Goal: Transaction & Acquisition: Purchase product/service

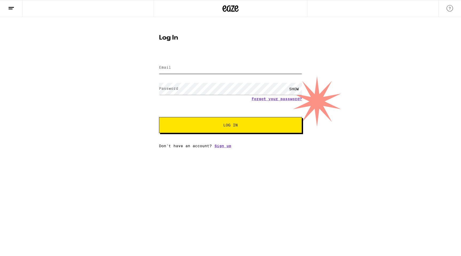
type input "[EMAIL_ADDRESS][DOMAIN_NAME]"
click at [232, 134] on div "Email Email [EMAIL_ADDRESS][DOMAIN_NAME] Password Password SHOW Forgot your pas…" at bounding box center [230, 100] width 143 height 93
click at [231, 128] on button "Log In" at bounding box center [230, 125] width 143 height 16
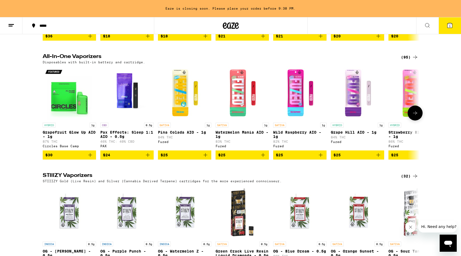
scroll to position [0, 1]
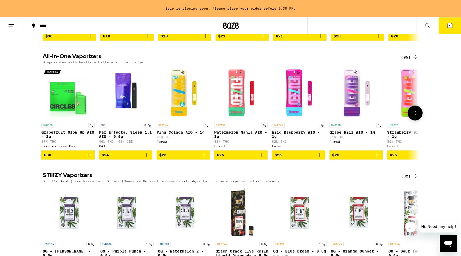
click at [131, 120] on img "Open page for Pax Effects: Sleep 1:1 AIO - 0.5g from PAX" at bounding box center [125, 92] width 53 height 53
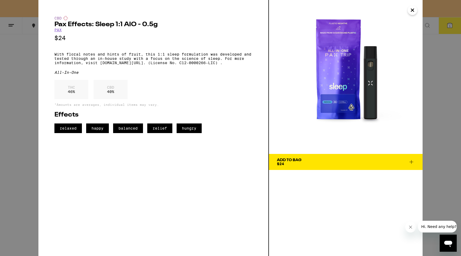
drag, startPoint x: 322, startPoint y: 161, endPoint x: 309, endPoint y: 158, distance: 13.4
click at [322, 161] on span "Add To Bag $24" at bounding box center [346, 161] width 138 height 7
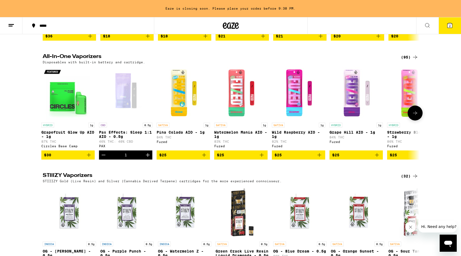
click at [414, 116] on icon at bounding box center [415, 113] width 6 height 6
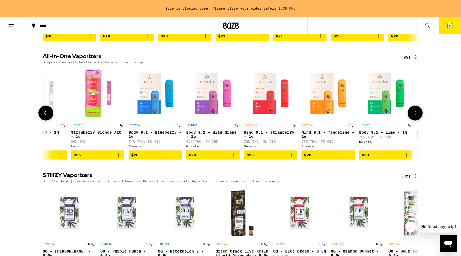
scroll to position [0, 319]
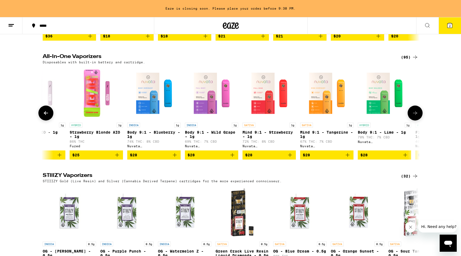
click at [414, 116] on icon at bounding box center [415, 113] width 6 height 6
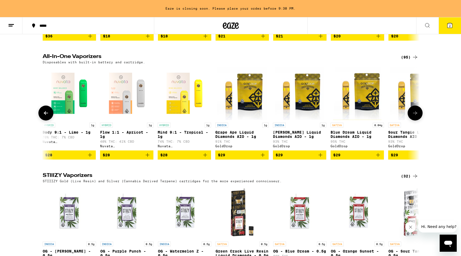
scroll to position [0, 637]
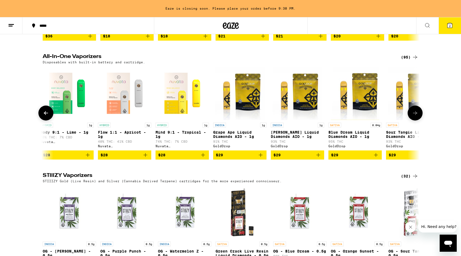
click at [414, 116] on icon at bounding box center [415, 113] width 6 height 6
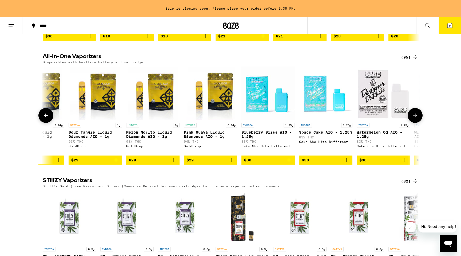
click at [414, 119] on icon at bounding box center [415, 115] width 6 height 6
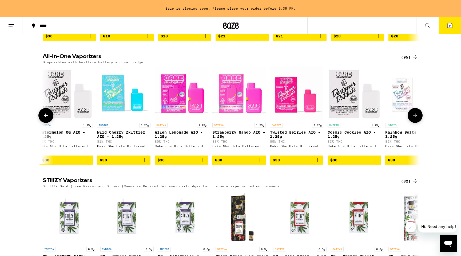
scroll to position [0, 1272]
click at [414, 119] on icon at bounding box center [415, 115] width 6 height 6
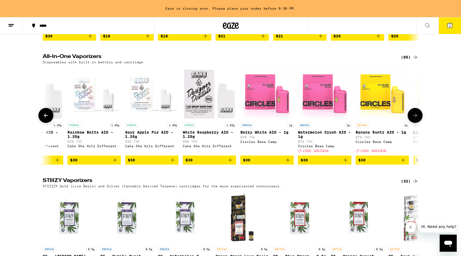
click at [414, 119] on icon at bounding box center [415, 115] width 6 height 6
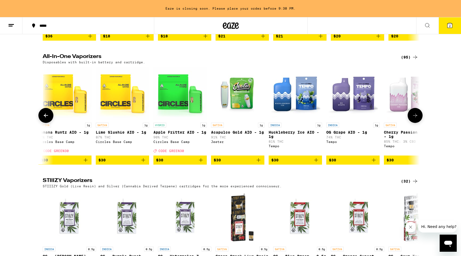
click at [414, 119] on icon at bounding box center [415, 115] width 6 height 6
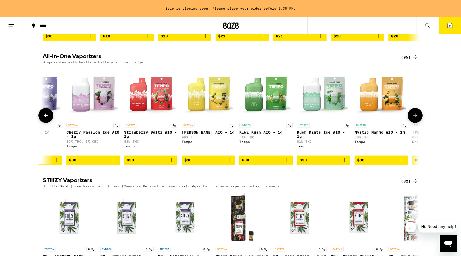
click at [414, 119] on icon at bounding box center [415, 115] width 6 height 6
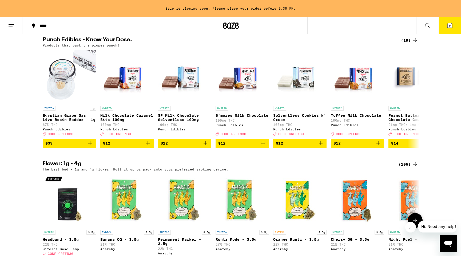
scroll to position [292, 0]
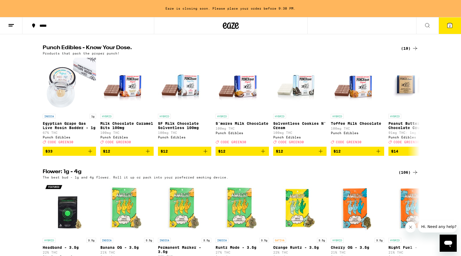
drag, startPoint x: 450, startPoint y: 25, endPoint x: 441, endPoint y: 26, distance: 9.1
click at [450, 25] on span "2" at bounding box center [450, 25] width 2 height 3
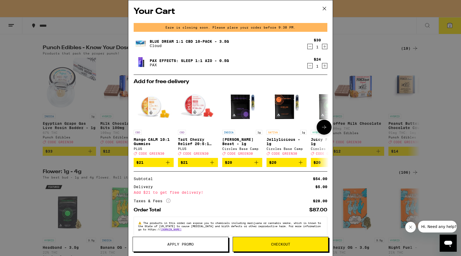
scroll to position [9, 0]
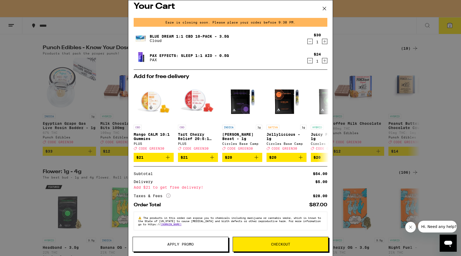
drag, startPoint x: 325, startPoint y: 57, endPoint x: 310, endPoint y: 153, distance: 96.9
click at [325, 57] on icon "Increment" at bounding box center [324, 60] width 5 height 6
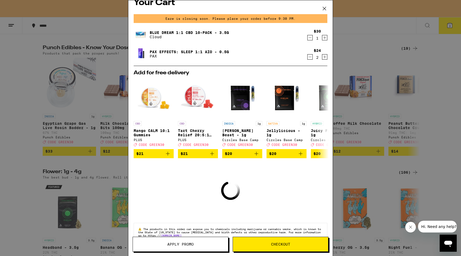
drag, startPoint x: 297, startPoint y: 242, endPoint x: 284, endPoint y: 173, distance: 70.6
click at [297, 242] on button "Checkout" at bounding box center [281, 244] width 96 height 15
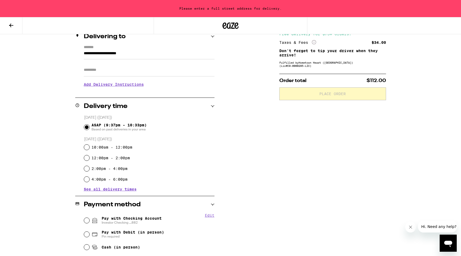
scroll to position [105, 0]
